Goal: Transaction & Acquisition: Purchase product/service

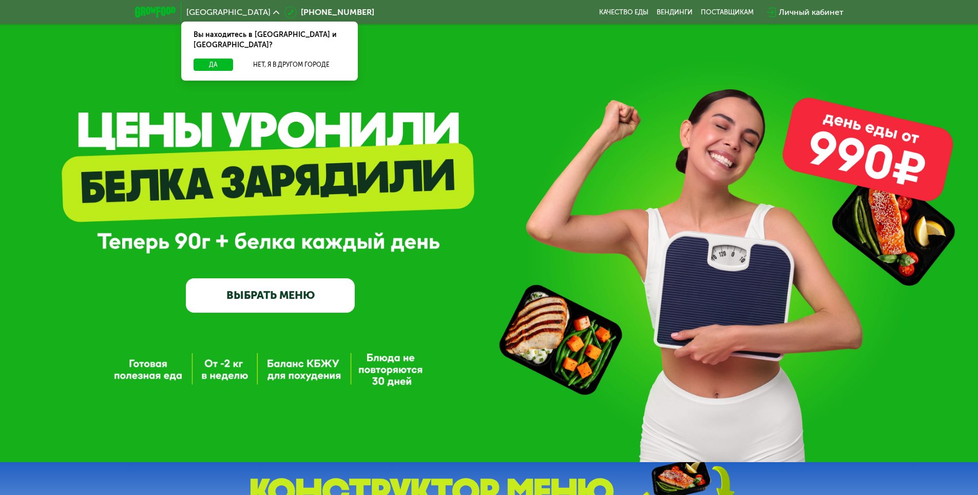
click at [275, 300] on link "ВЫБРАТЬ МЕНЮ" at bounding box center [270, 295] width 169 height 34
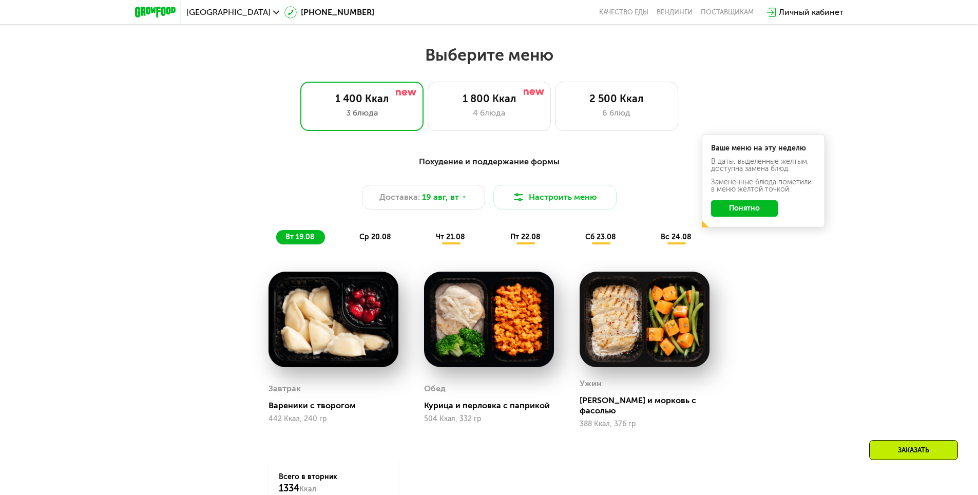
scroll to position [555, 0]
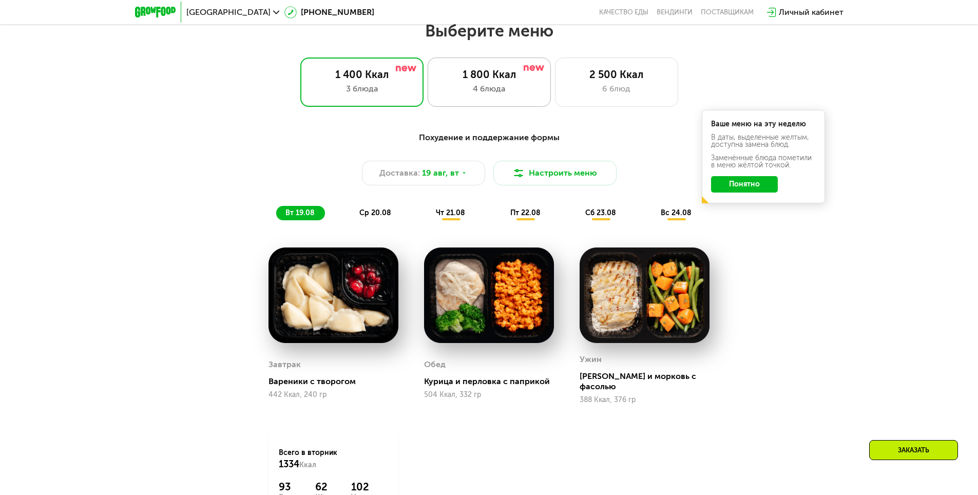
click at [515, 95] on div "4 блюда" at bounding box center [490, 89] width 102 height 12
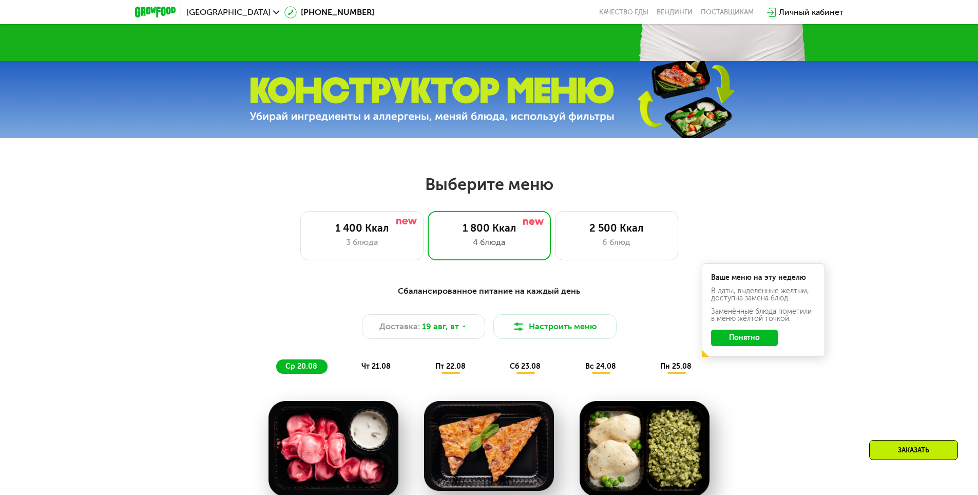
scroll to position [401, 0]
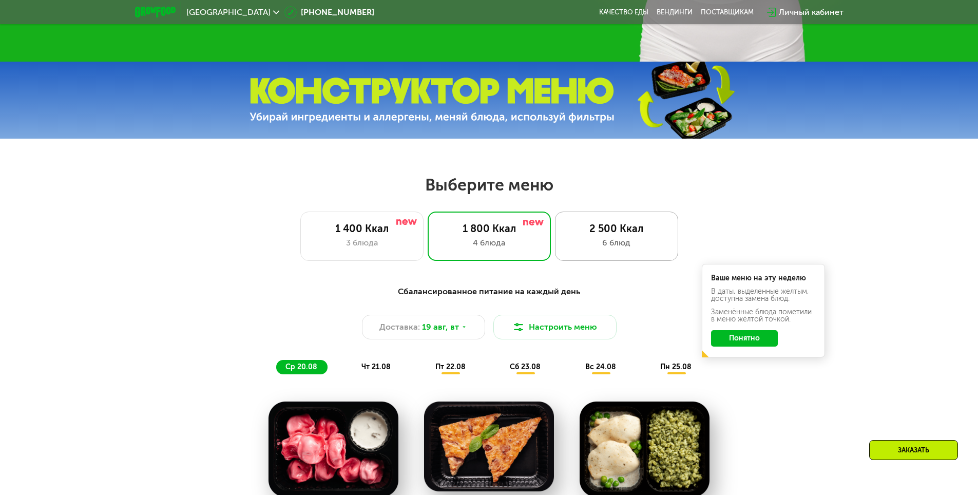
click at [609, 245] on div "6 блюд" at bounding box center [617, 243] width 102 height 12
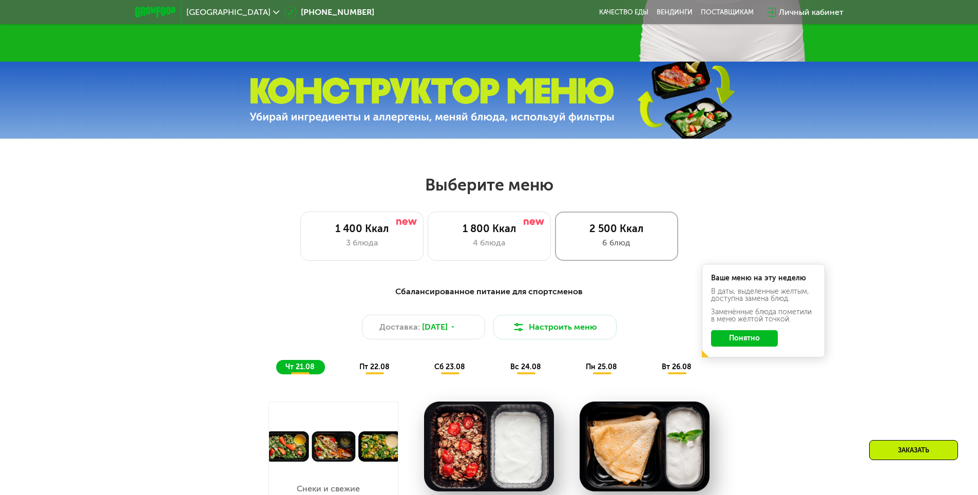
scroll to position [452, 0]
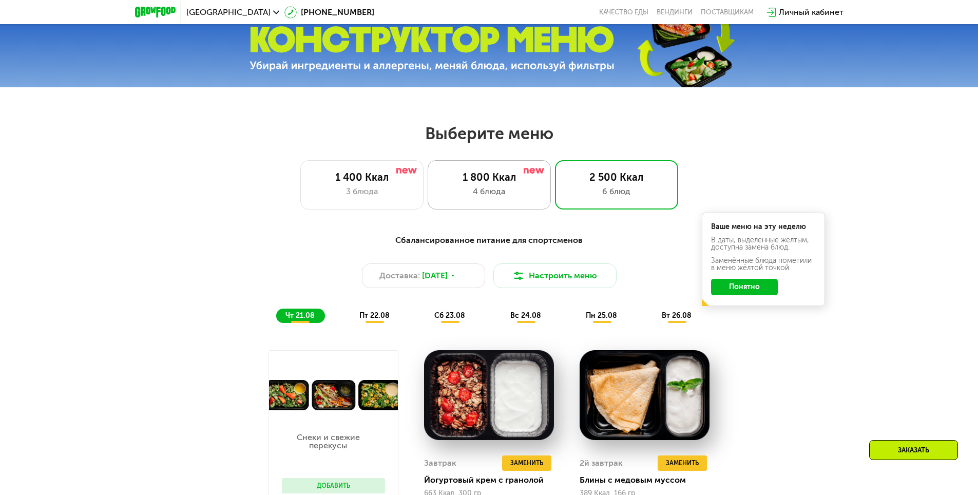
click at [555, 210] on div "1 800 Ккал 4 блюда" at bounding box center [616, 184] width 123 height 49
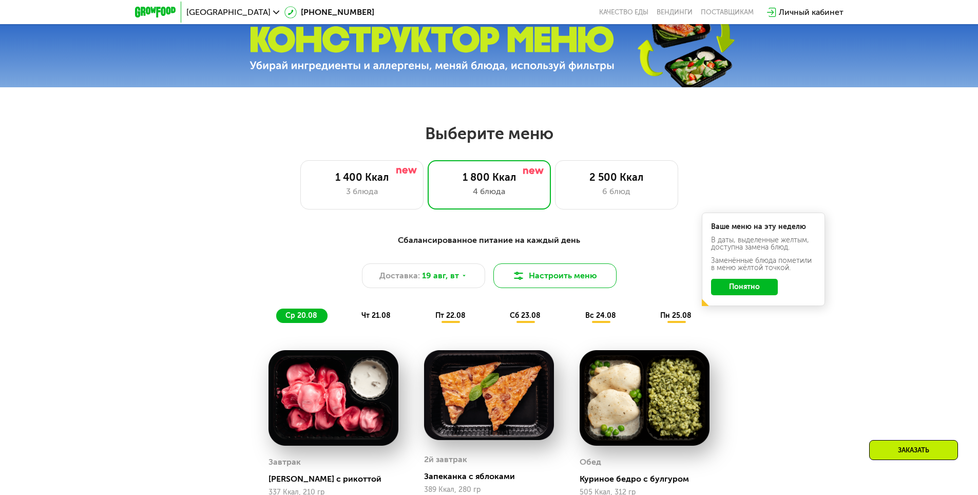
click at [540, 277] on button "Настроить меню" at bounding box center [555, 275] width 123 height 25
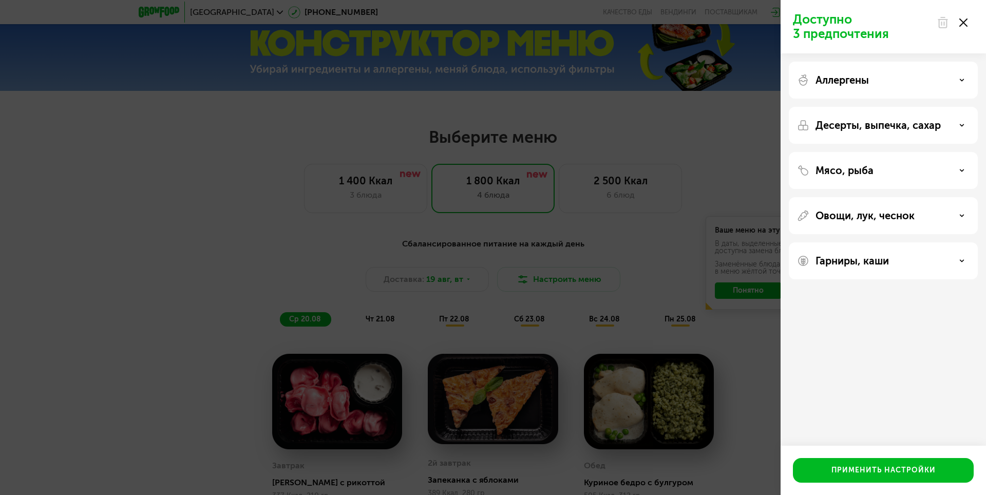
click at [901, 79] on div "Аллергены" at bounding box center [883, 80] width 173 height 12
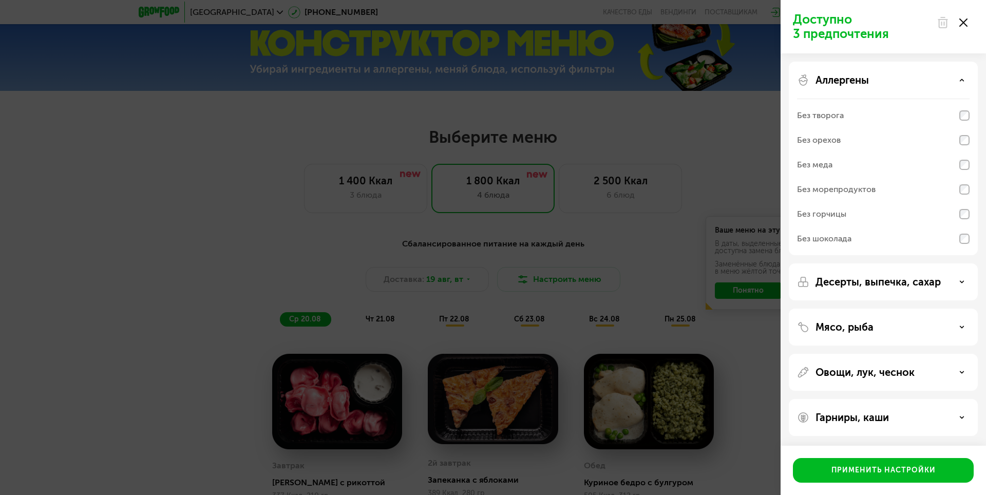
click at [901, 79] on div "Аллергены" at bounding box center [883, 80] width 173 height 12
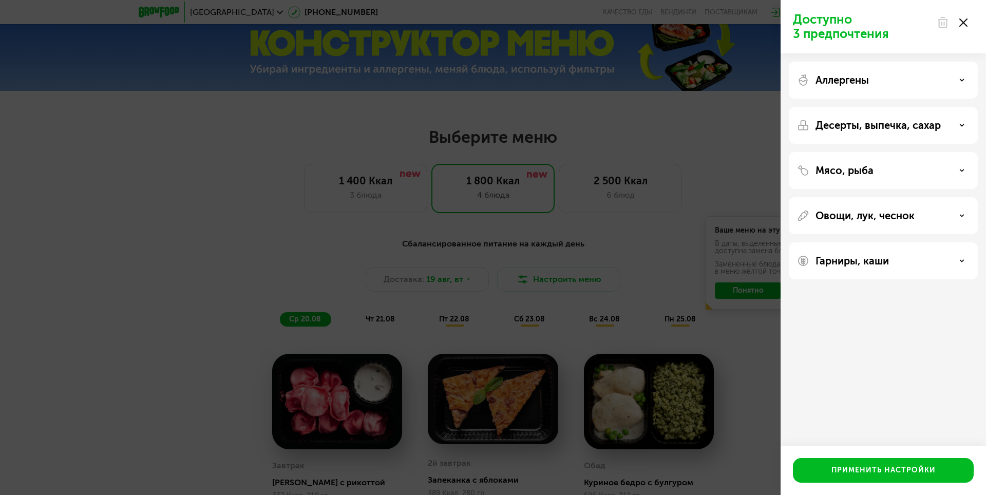
click at [891, 152] on div "Десерты, выпечка, сахар" at bounding box center [883, 170] width 189 height 37
click at [891, 124] on p "Десерты, выпечка, сахар" at bounding box center [878, 125] width 125 height 12
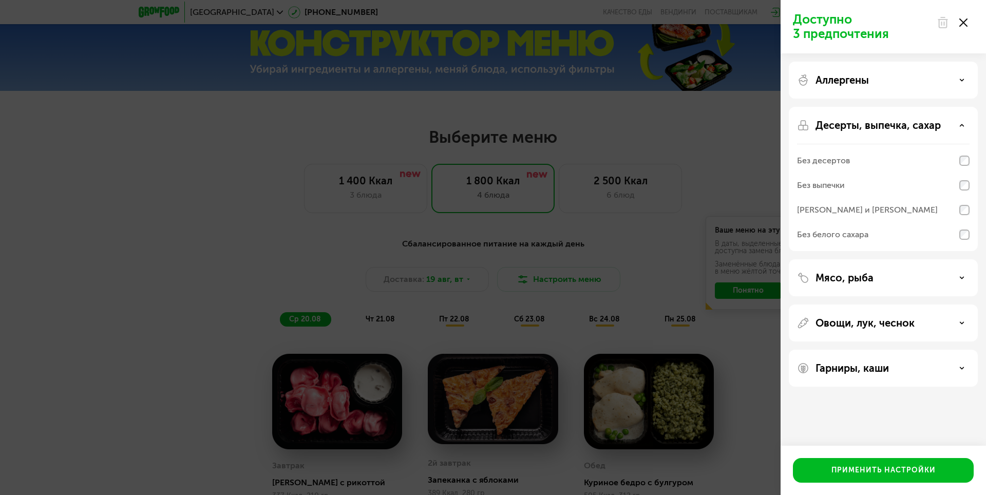
click at [891, 124] on p "Десерты, выпечка, сахар" at bounding box center [878, 125] width 125 height 12
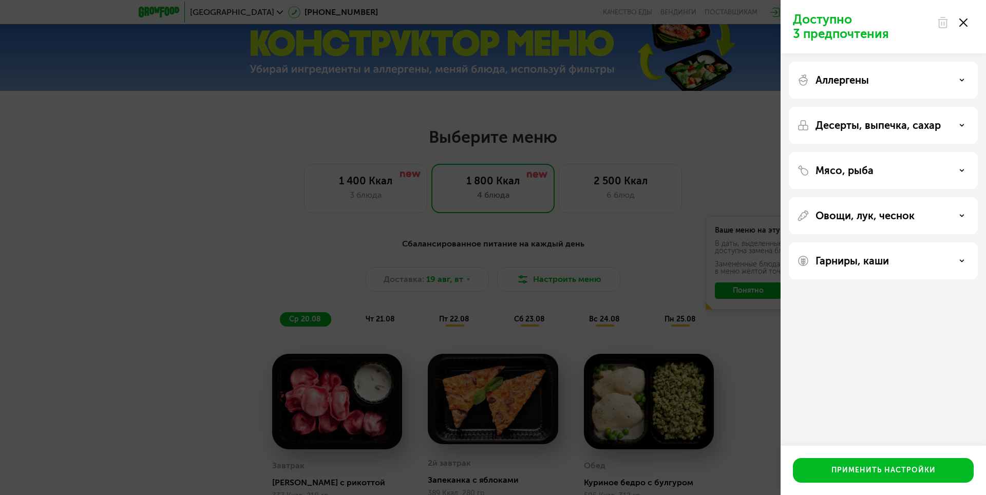
click at [875, 197] on div "Мясо, рыба" at bounding box center [883, 215] width 189 height 37
click at [878, 166] on div "Мясо, рыба" at bounding box center [883, 170] width 173 height 12
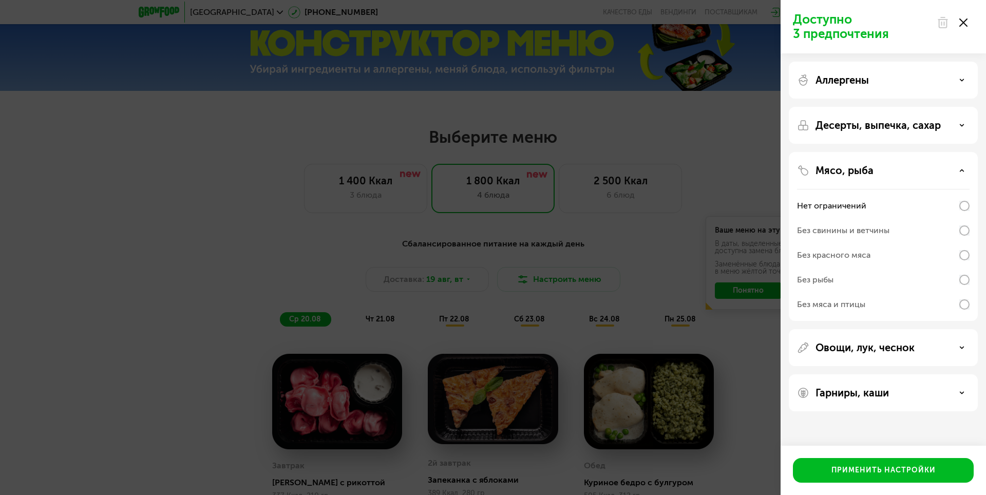
click at [878, 166] on div "Мясо, рыба" at bounding box center [883, 170] width 173 height 12
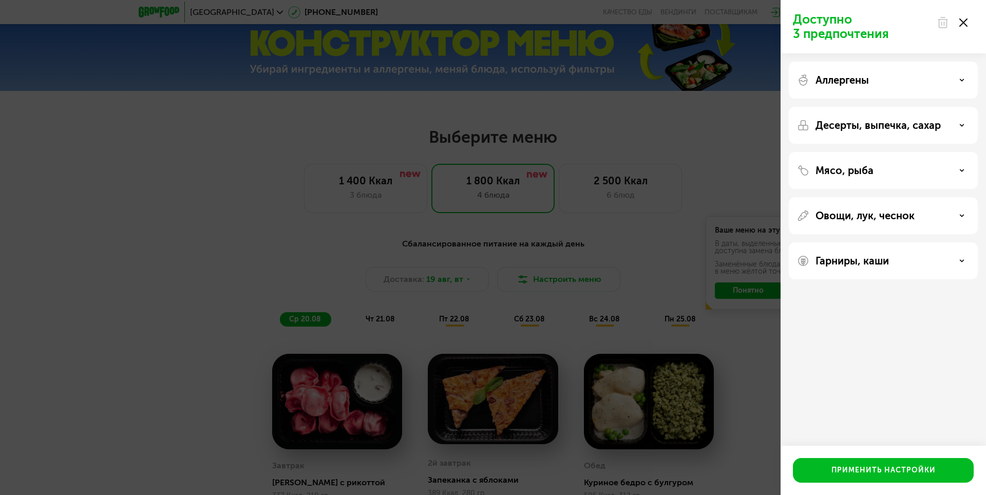
click at [684, 144] on div "Доступно 3 предпочтения Аллергены Десерты, выпечка, сахар Мясо, рыба Овощи, лук…" at bounding box center [493, 247] width 986 height 495
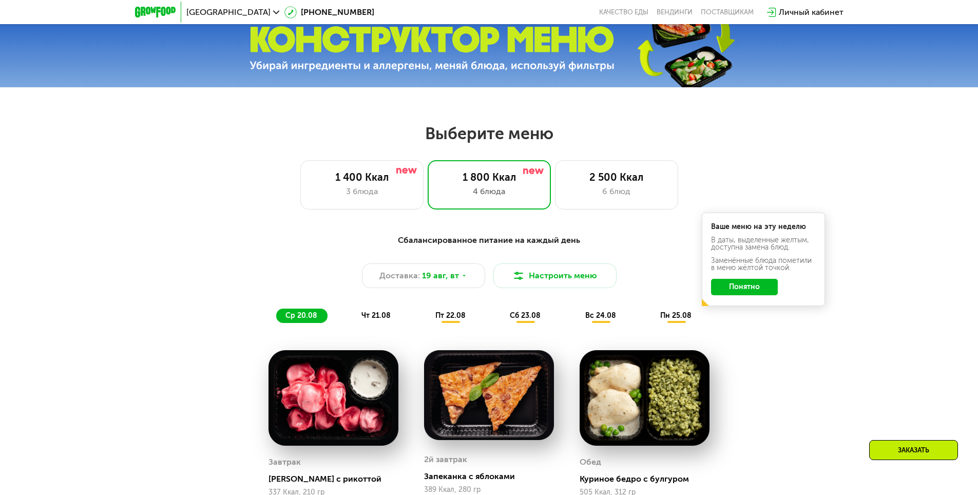
scroll to position [606, 0]
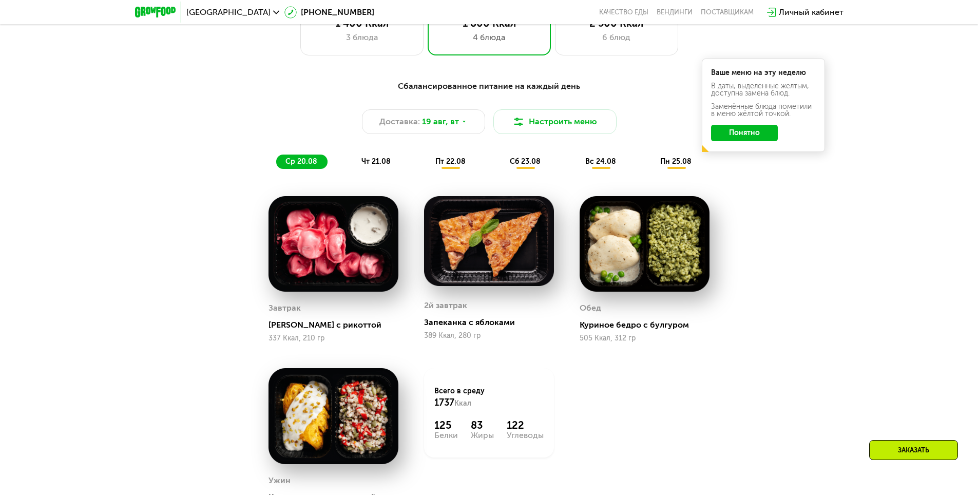
click at [903, 458] on div "Заказать" at bounding box center [914, 450] width 89 height 20
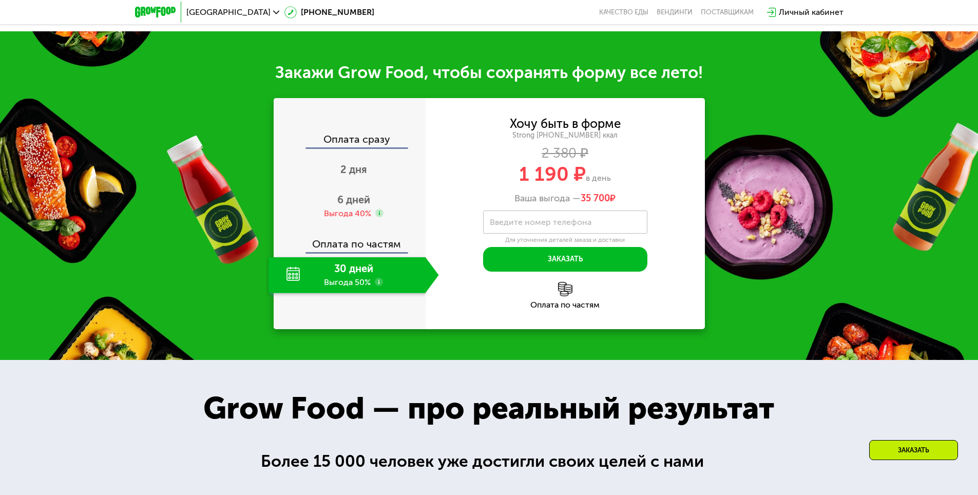
scroll to position [1193, 0]
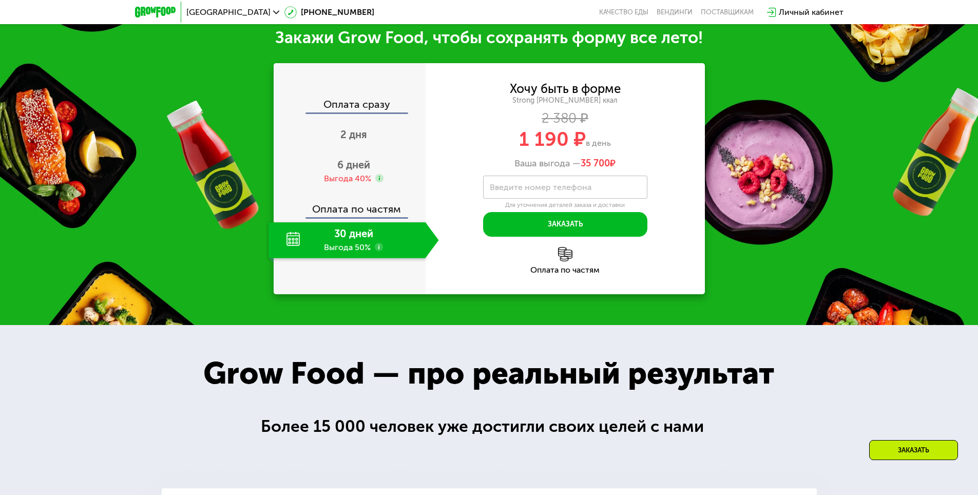
click at [362, 238] on div "30 дней Выгода 50%" at bounding box center [347, 240] width 157 height 36
click at [360, 239] on div "30 дней Выгода 50%" at bounding box center [347, 240] width 157 height 36
click at [379, 249] on use at bounding box center [379, 247] width 8 height 8
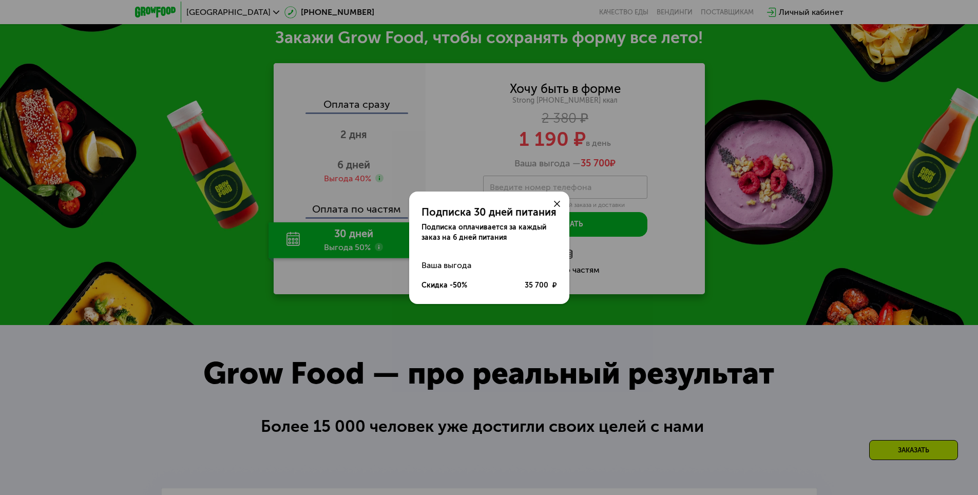
click at [556, 205] on use at bounding box center [557, 204] width 6 height 6
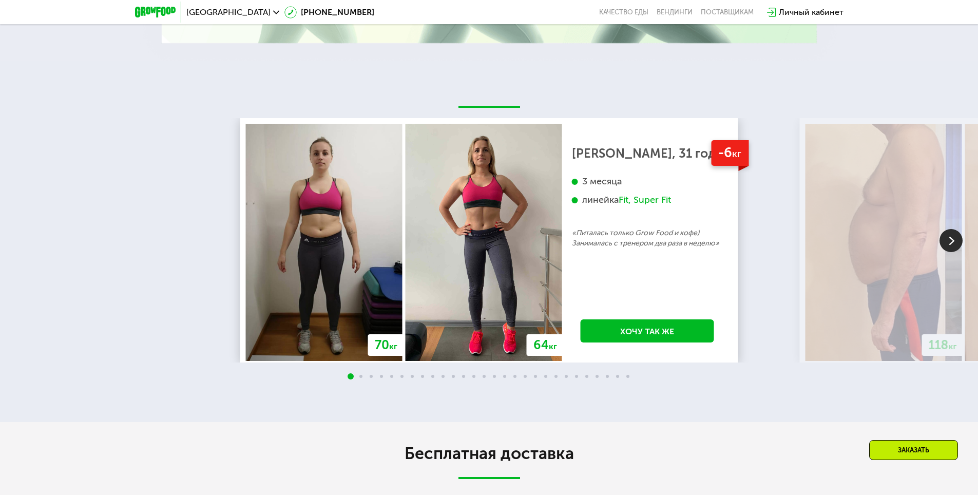
scroll to position [1964, 0]
